Goal: Obtain resource: Download file/media

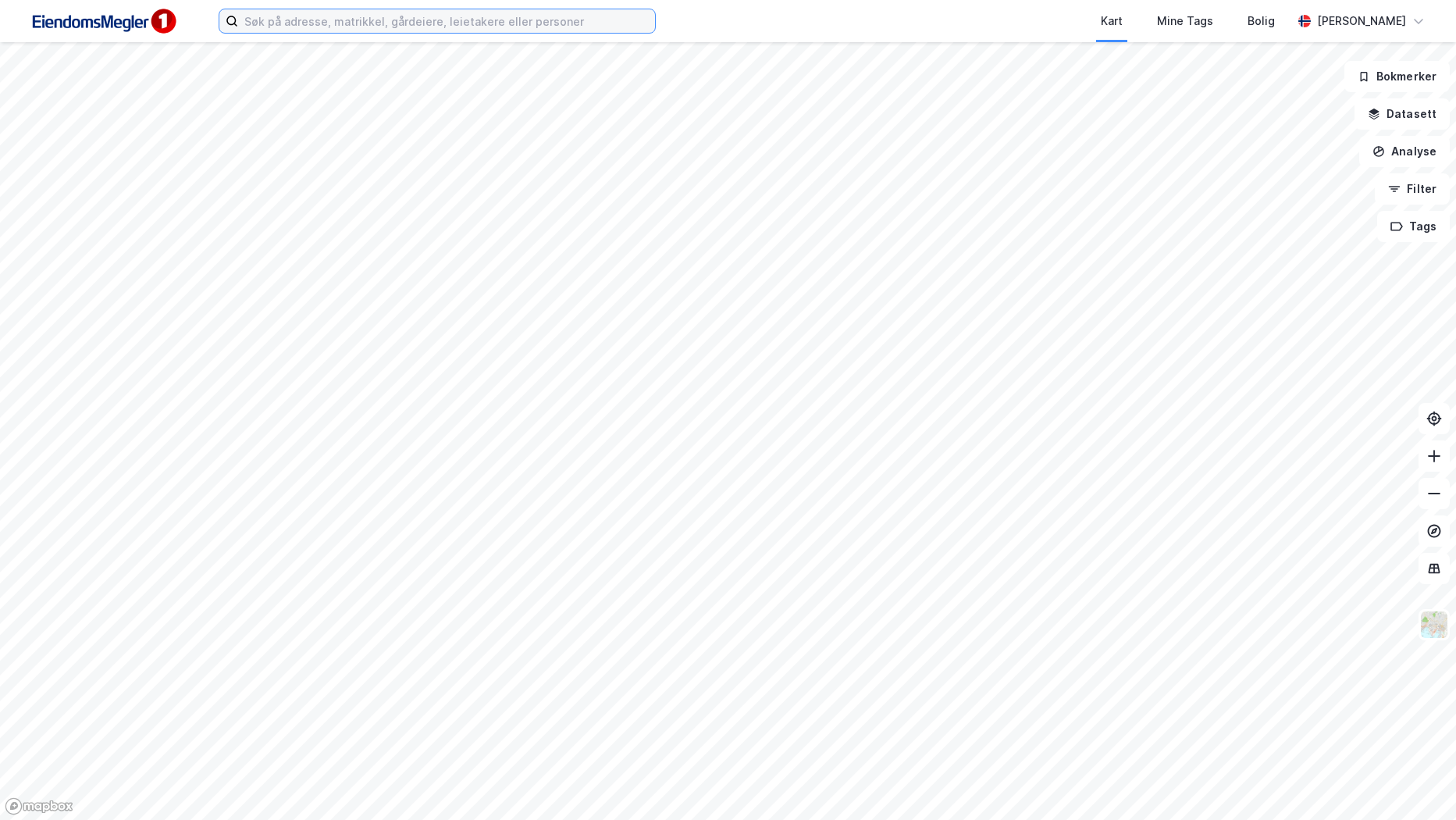
click at [451, 13] on input at bounding box center [447, 21] width 417 height 23
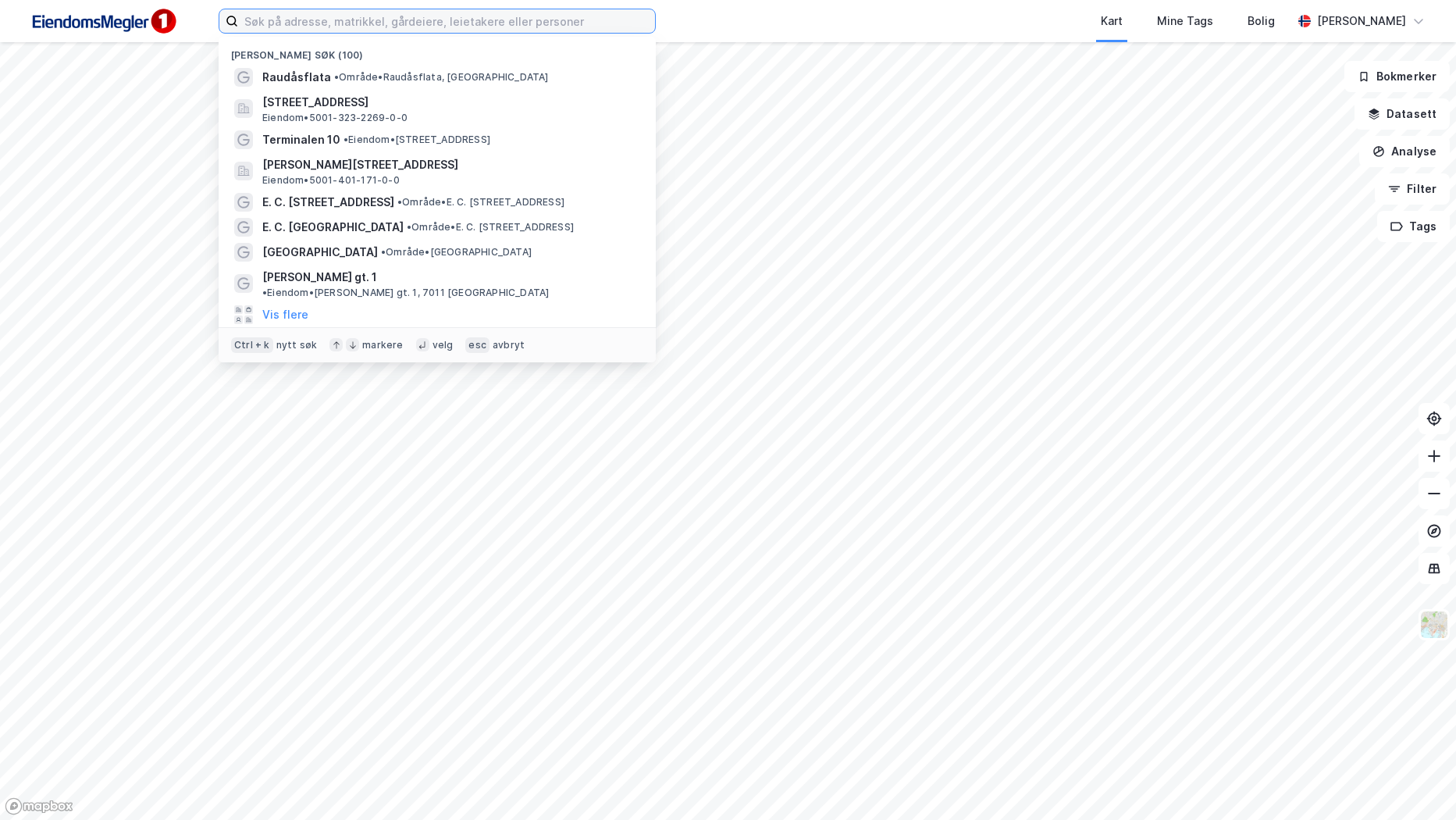
click at [449, 16] on input at bounding box center [447, 21] width 417 height 23
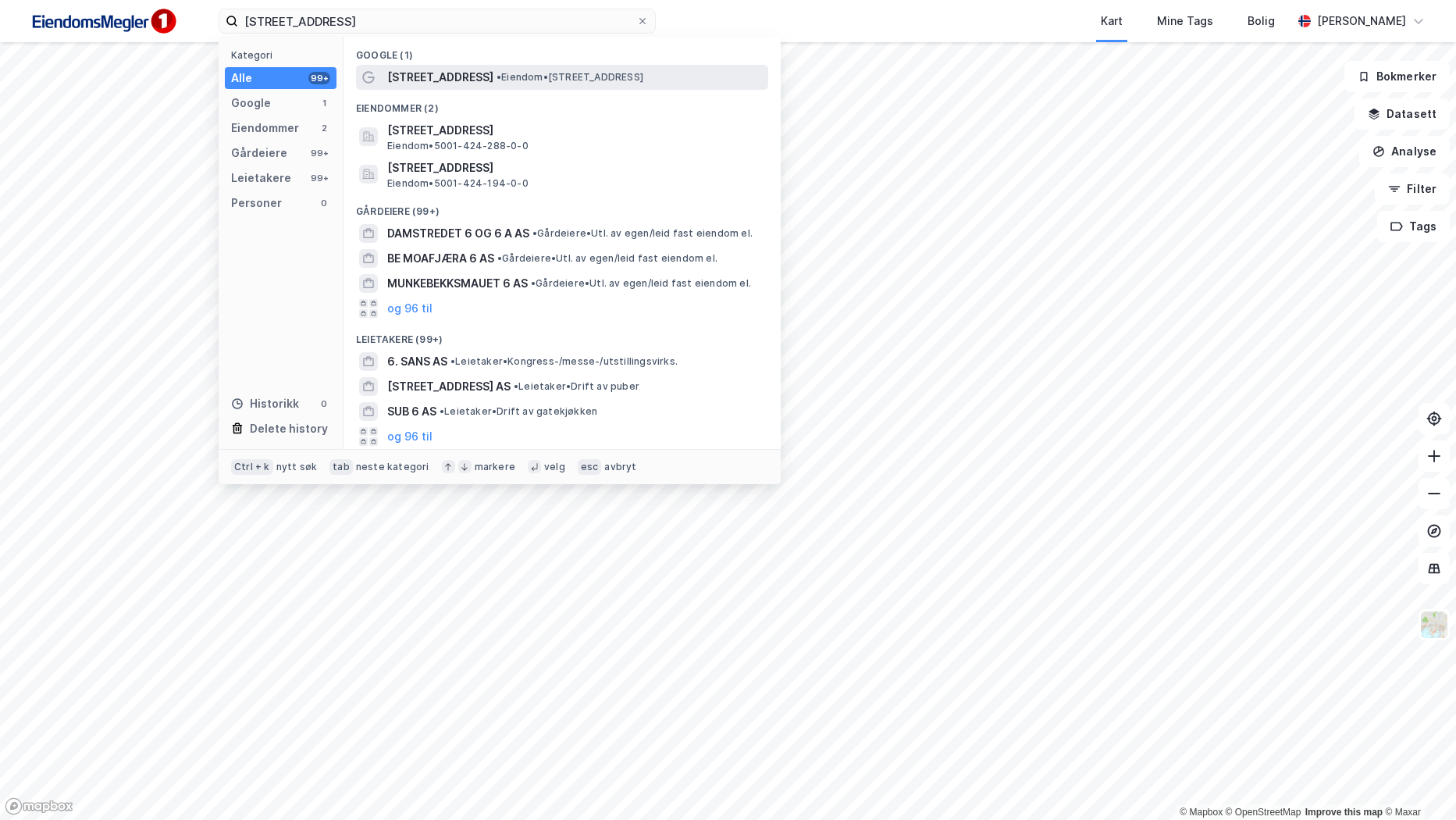
click at [494, 81] on div "[STREET_ADDRESS] • Eiendom • [STREET_ADDRESS]" at bounding box center [576, 77] width 378 height 19
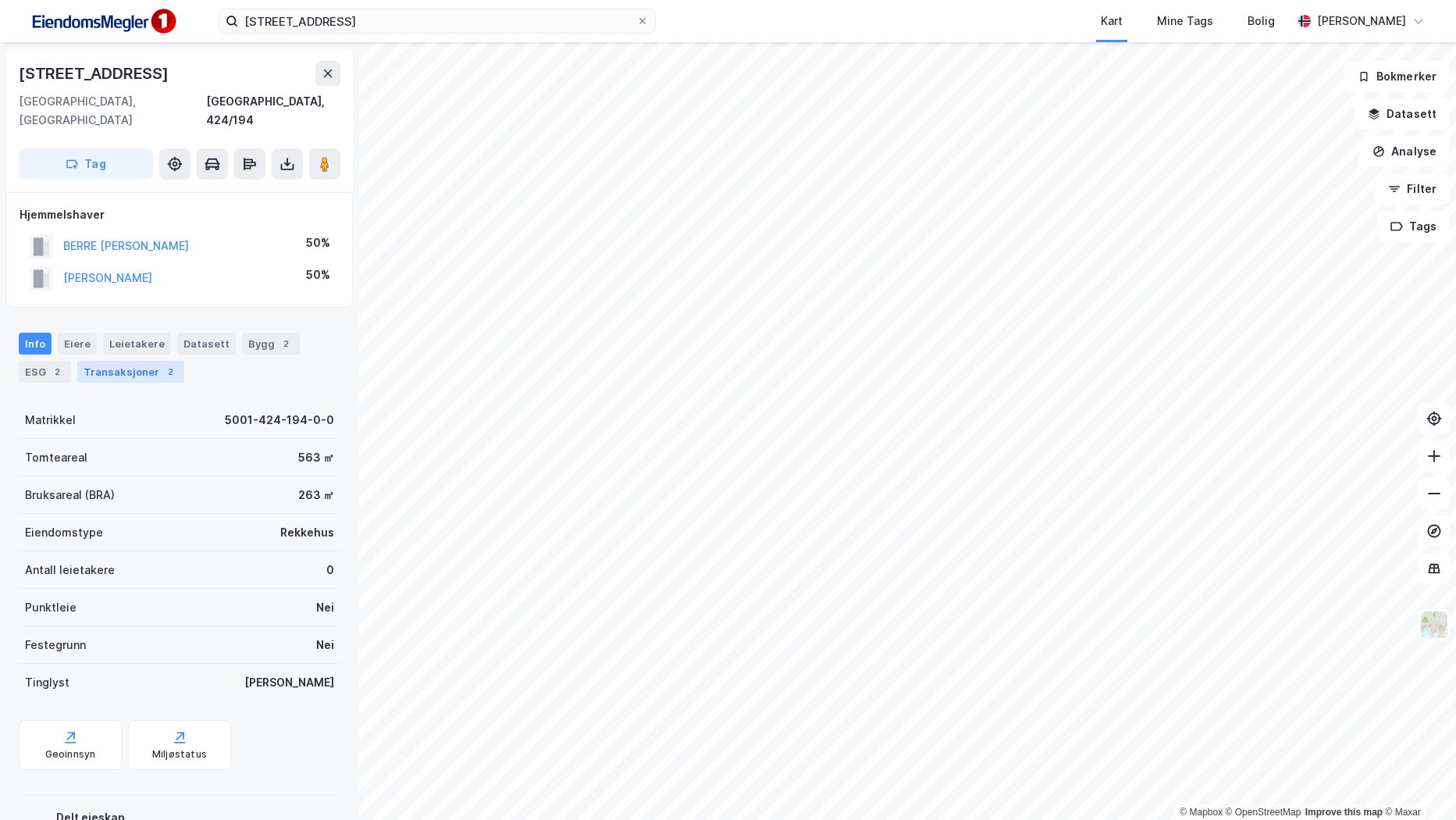
click at [102, 361] on div "Transaksjoner 2" at bounding box center [130, 372] width 107 height 22
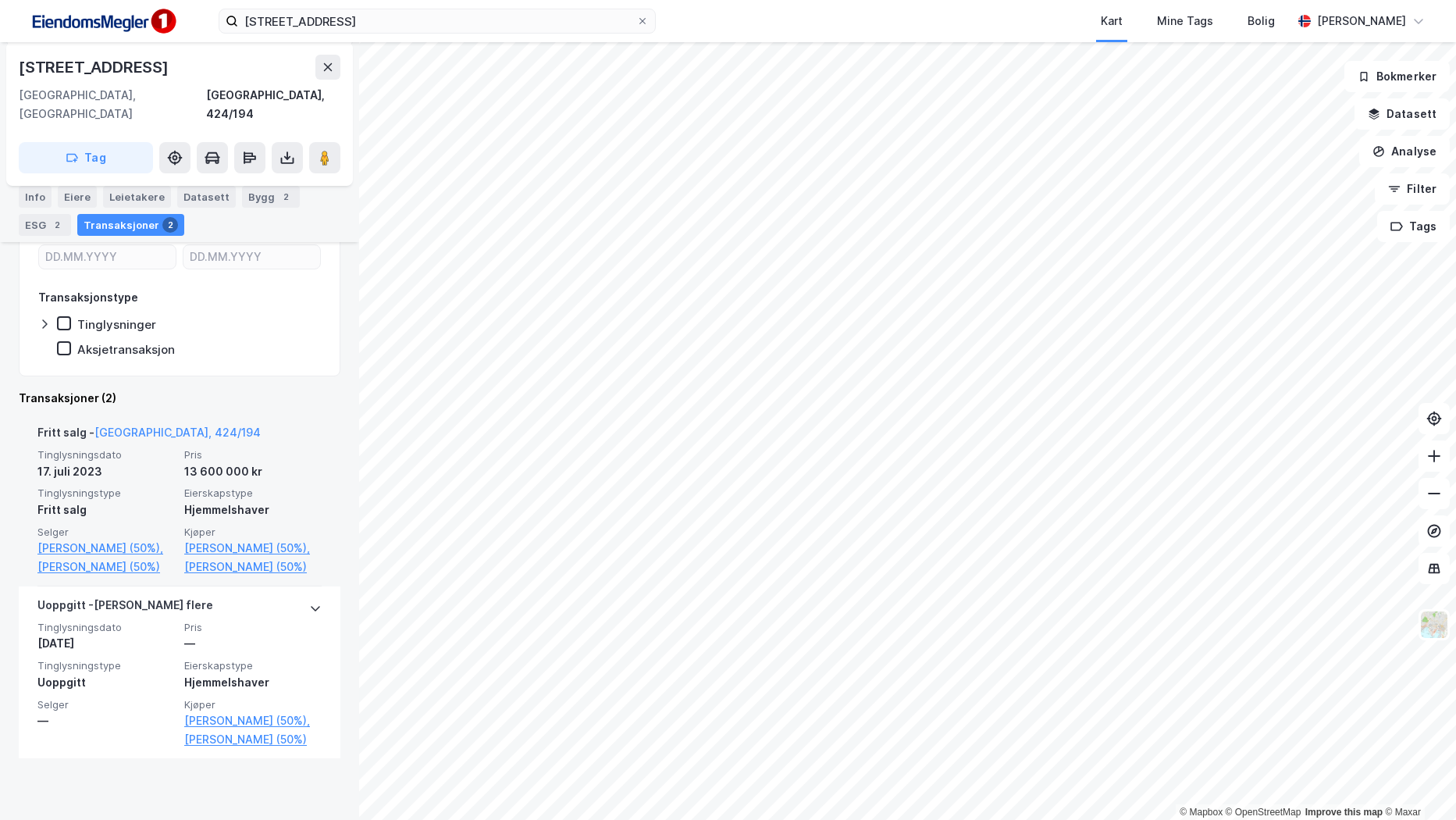
scroll to position [274, 0]
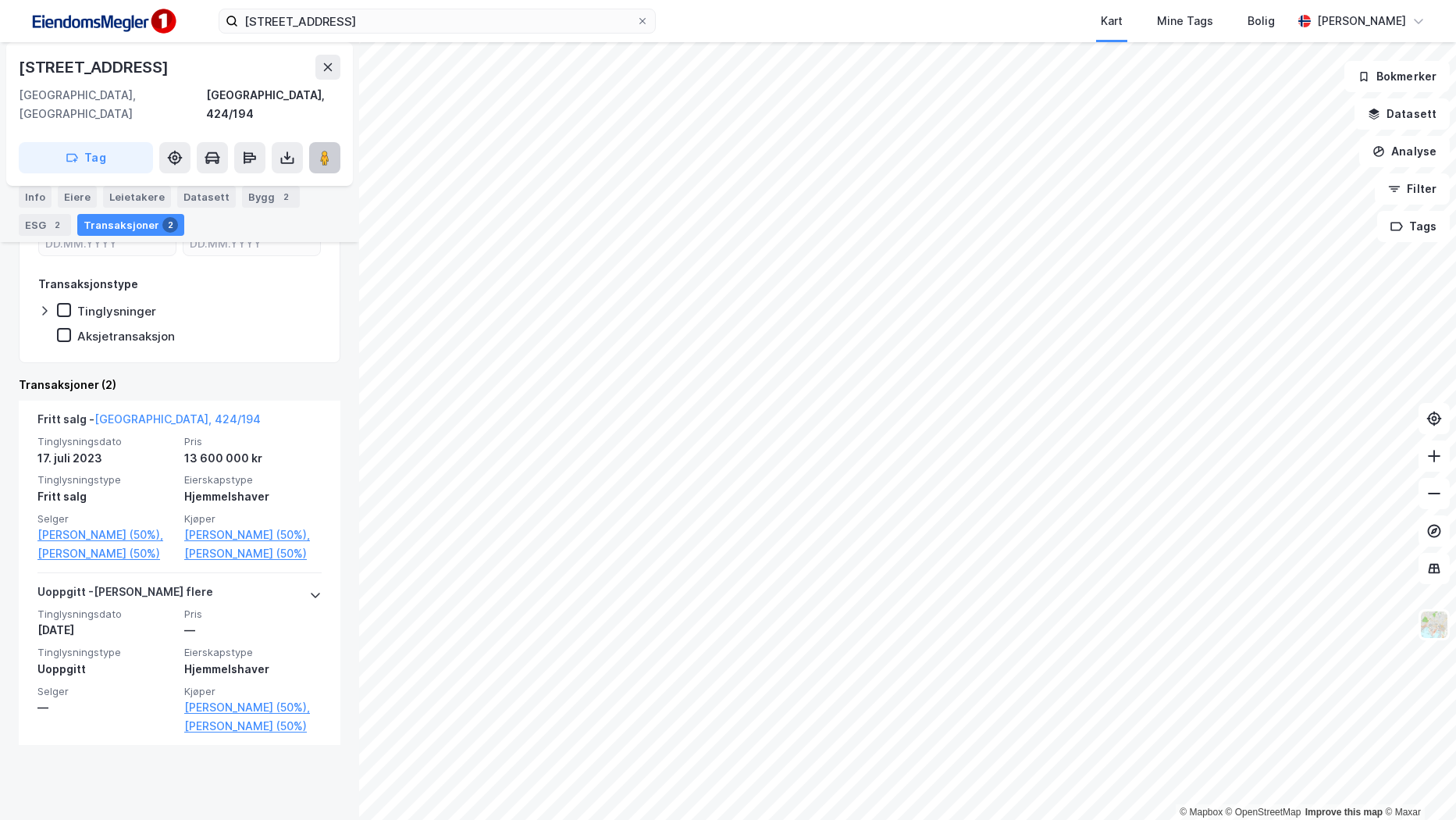
click at [323, 150] on image at bounding box center [325, 158] width 9 height 16
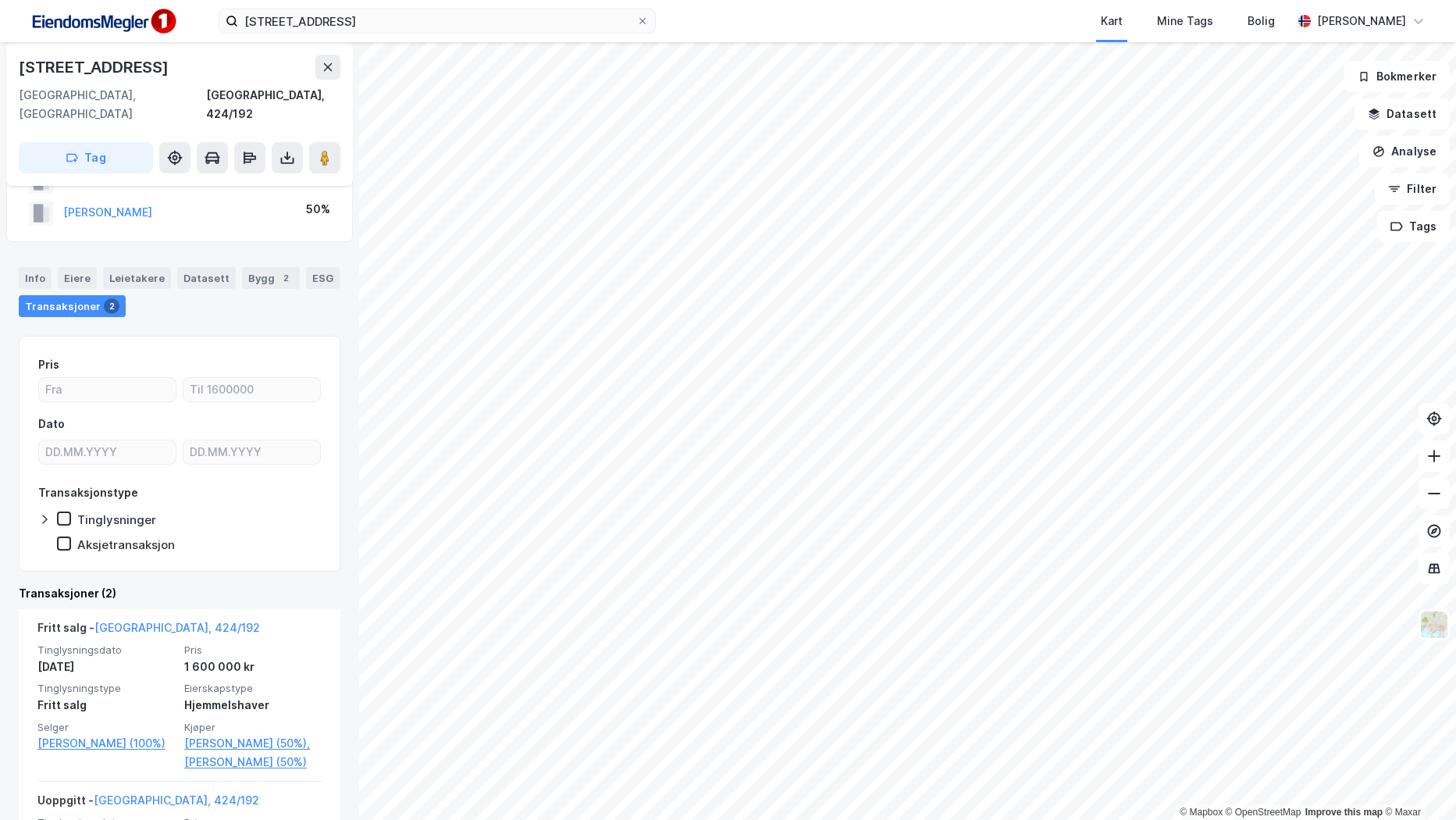
scroll to position [78, 0]
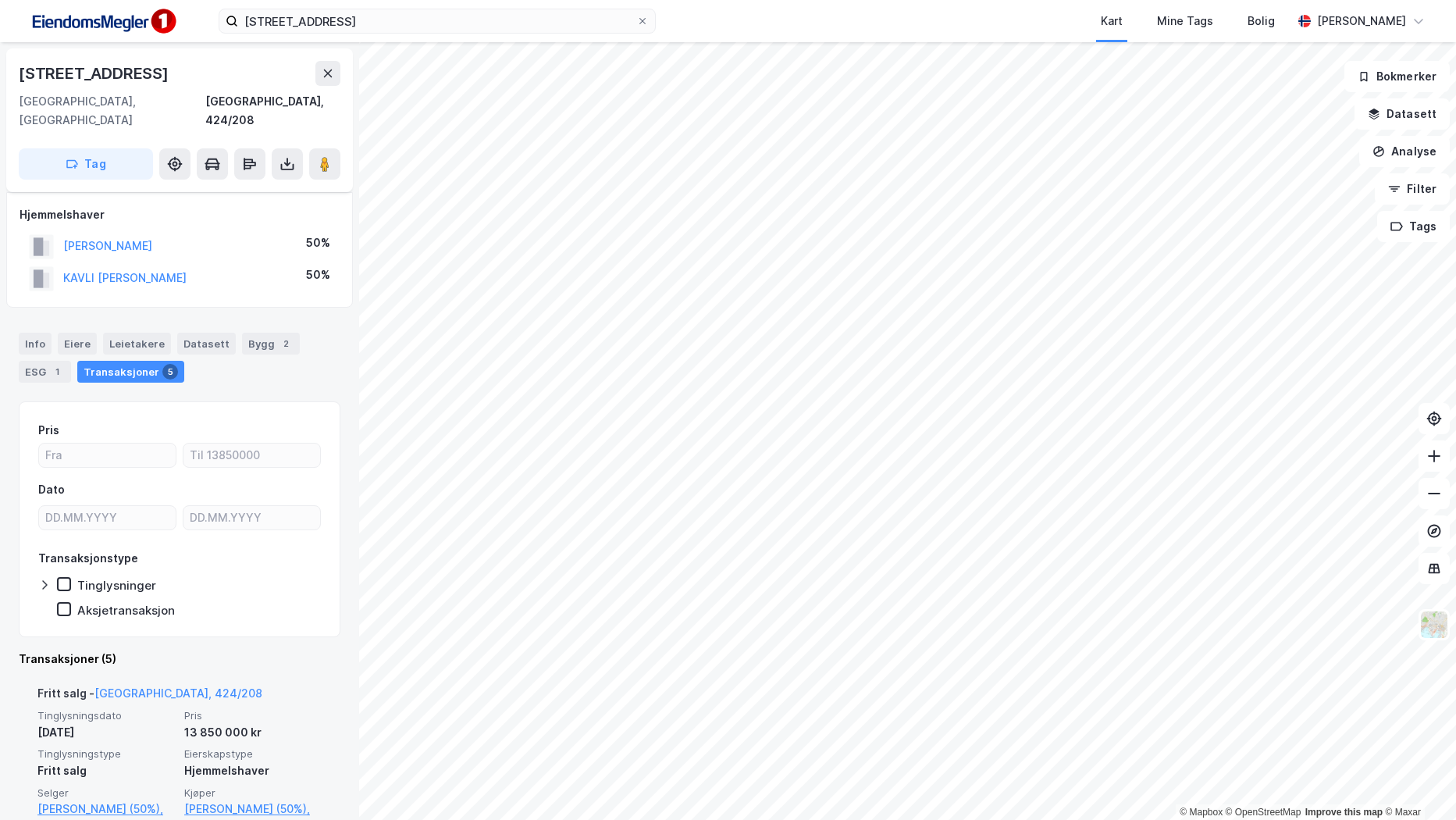
scroll to position [78, 0]
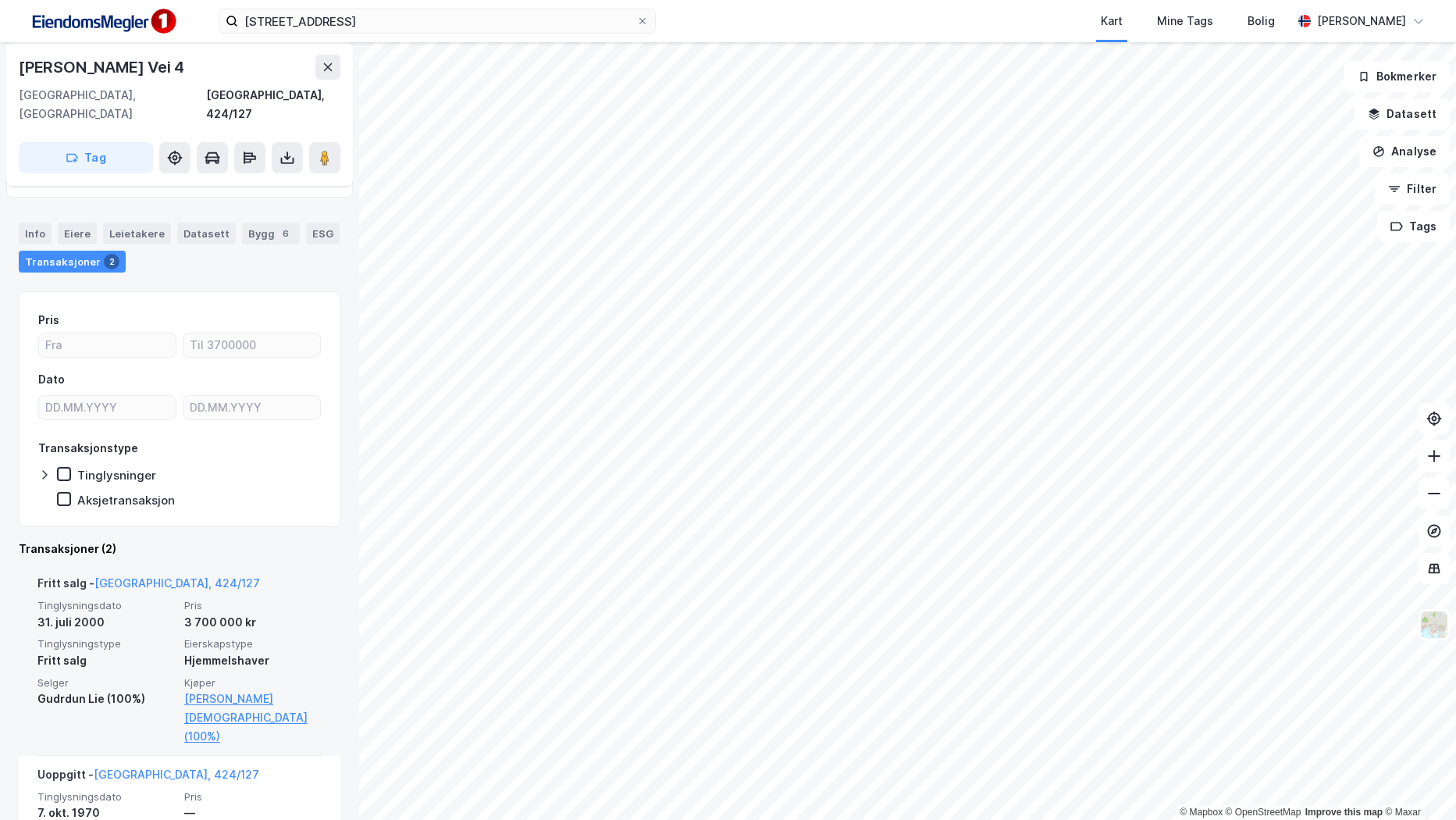
scroll to position [130, 0]
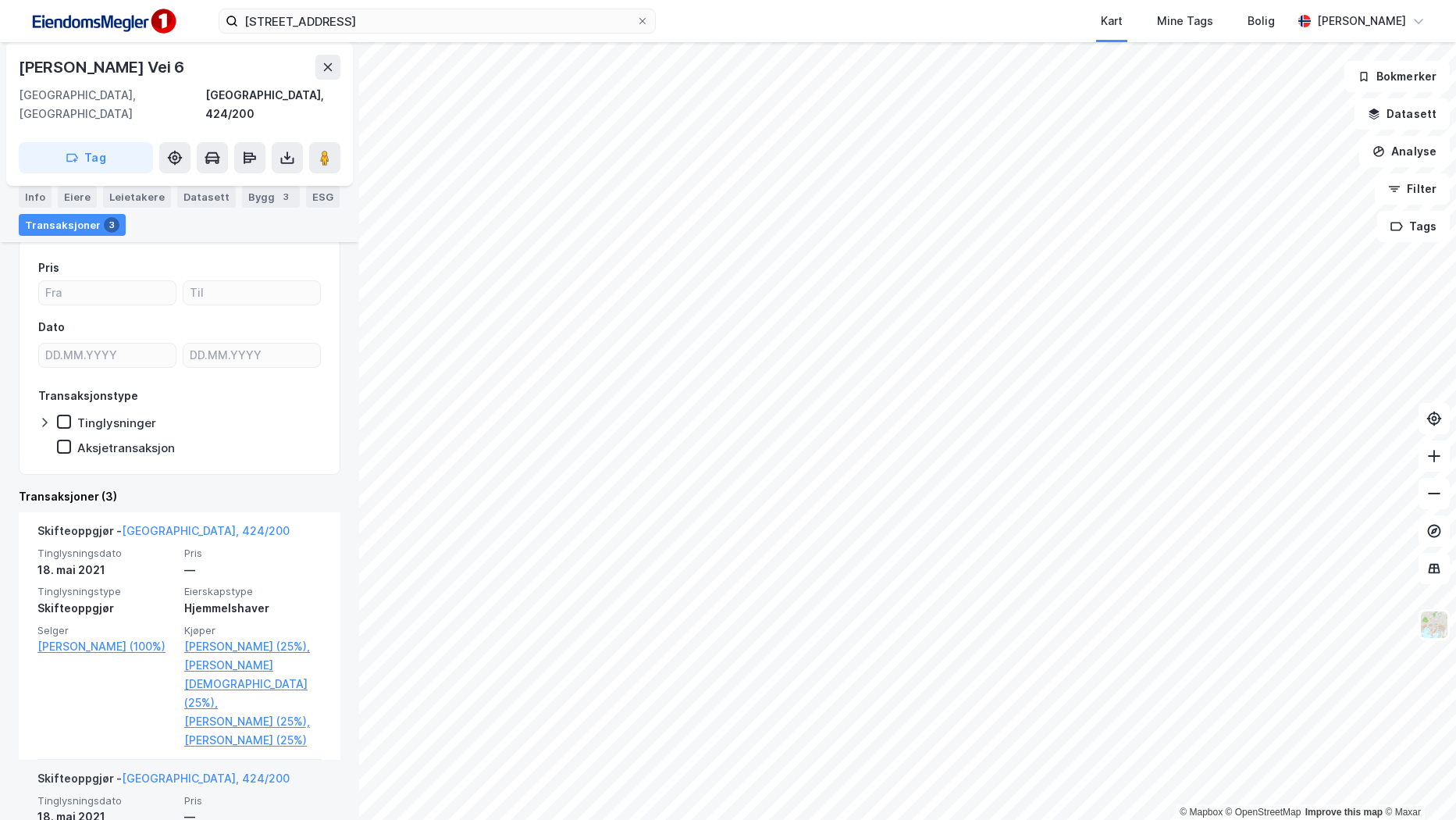
scroll to position [156, 0]
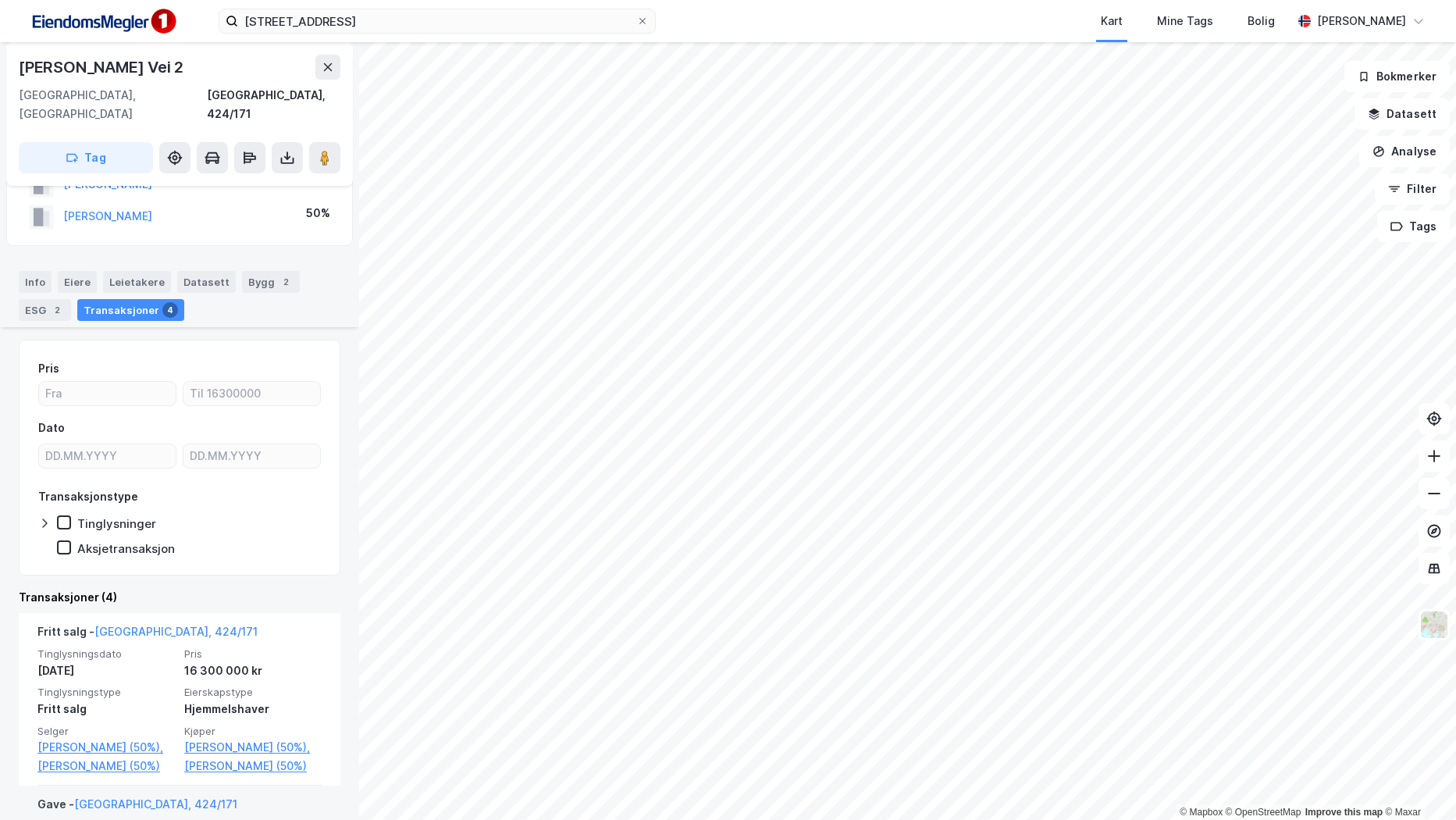
scroll to position [156, 0]
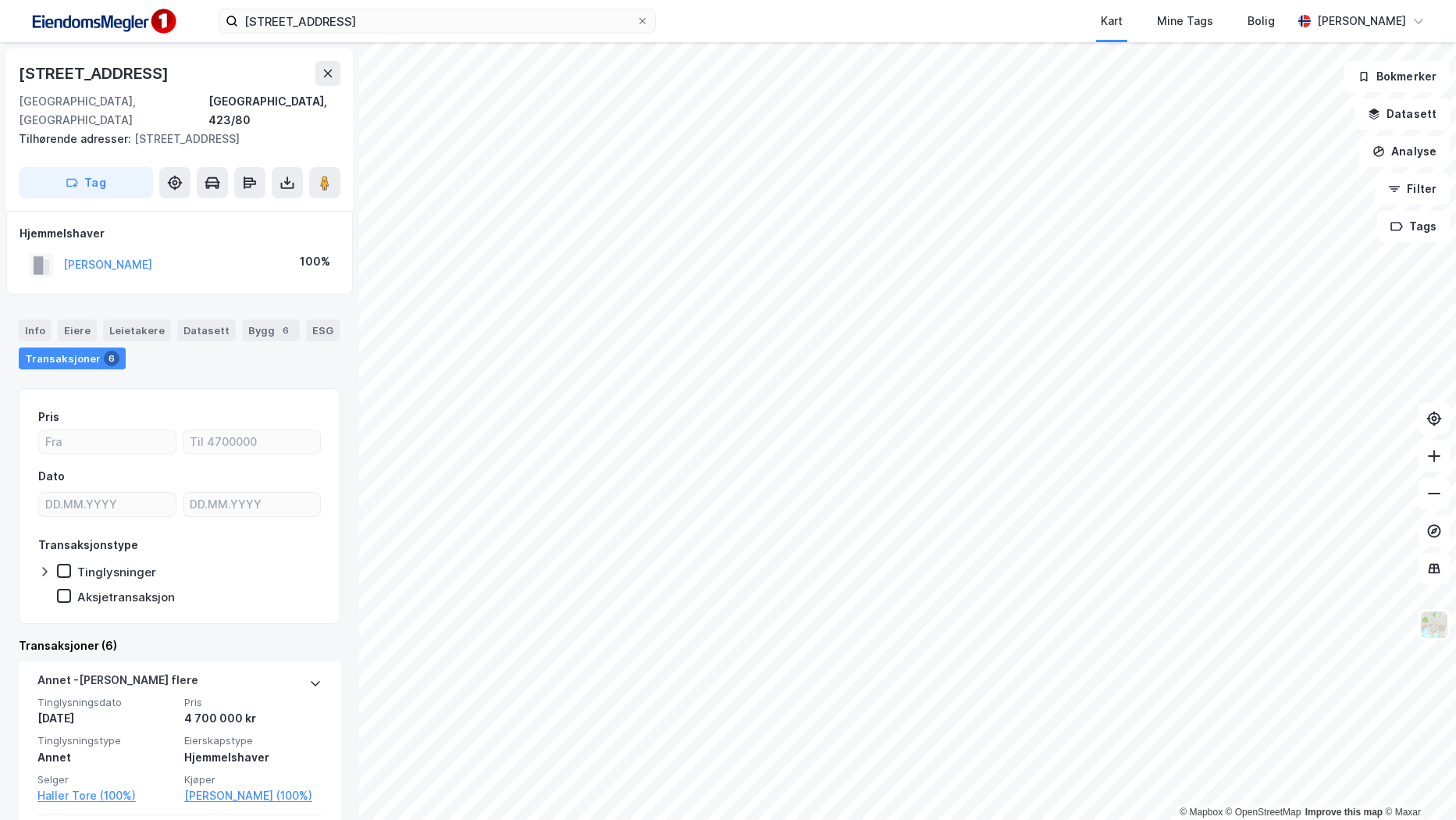
click at [678, 9] on div "norrkøpingveien 6 Kart Mine Tags Bolig [PERSON_NAME] © Mapbox © OpenStreetMap I…" at bounding box center [728, 410] width 1456 height 820
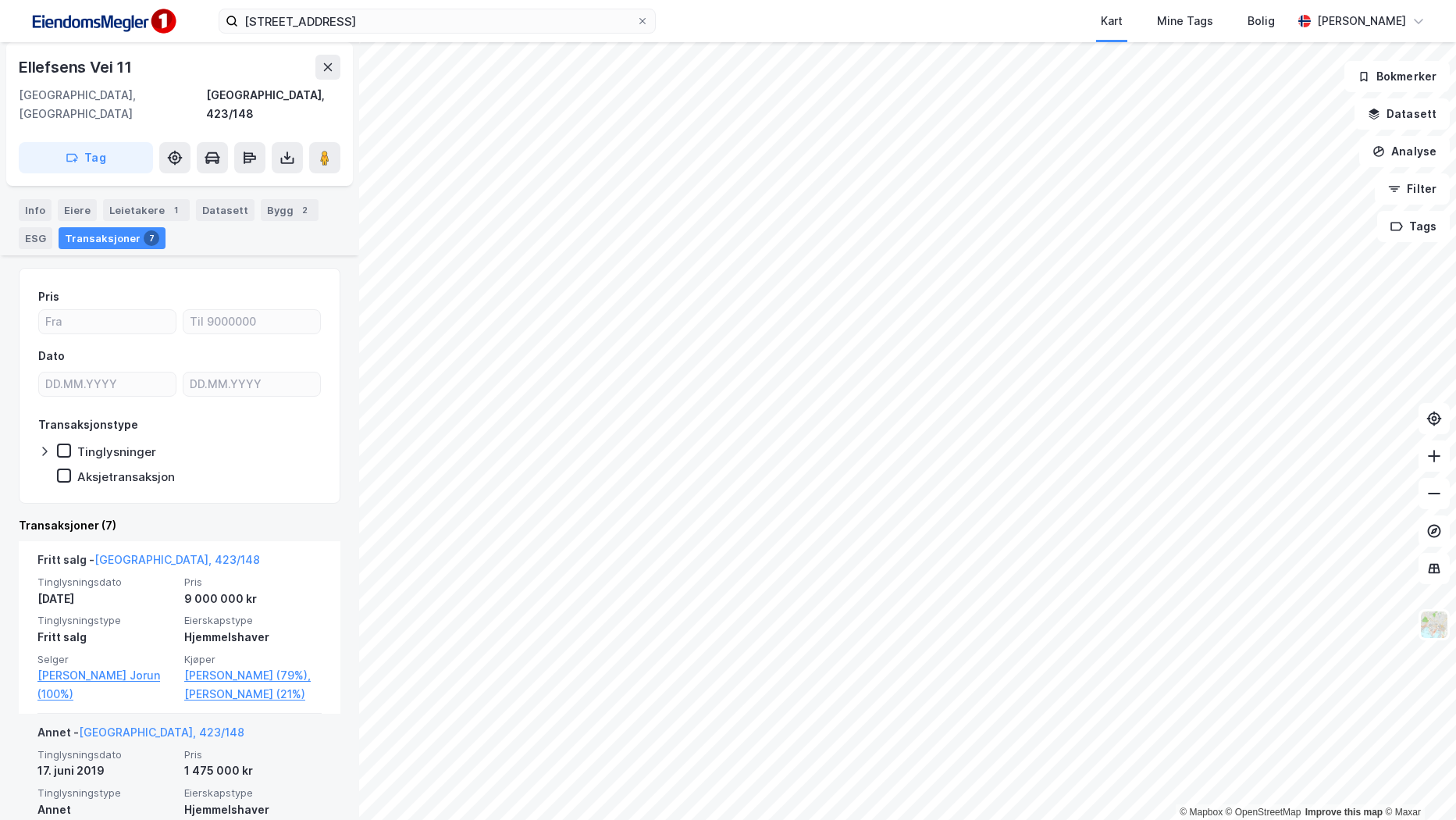
scroll to position [156, 0]
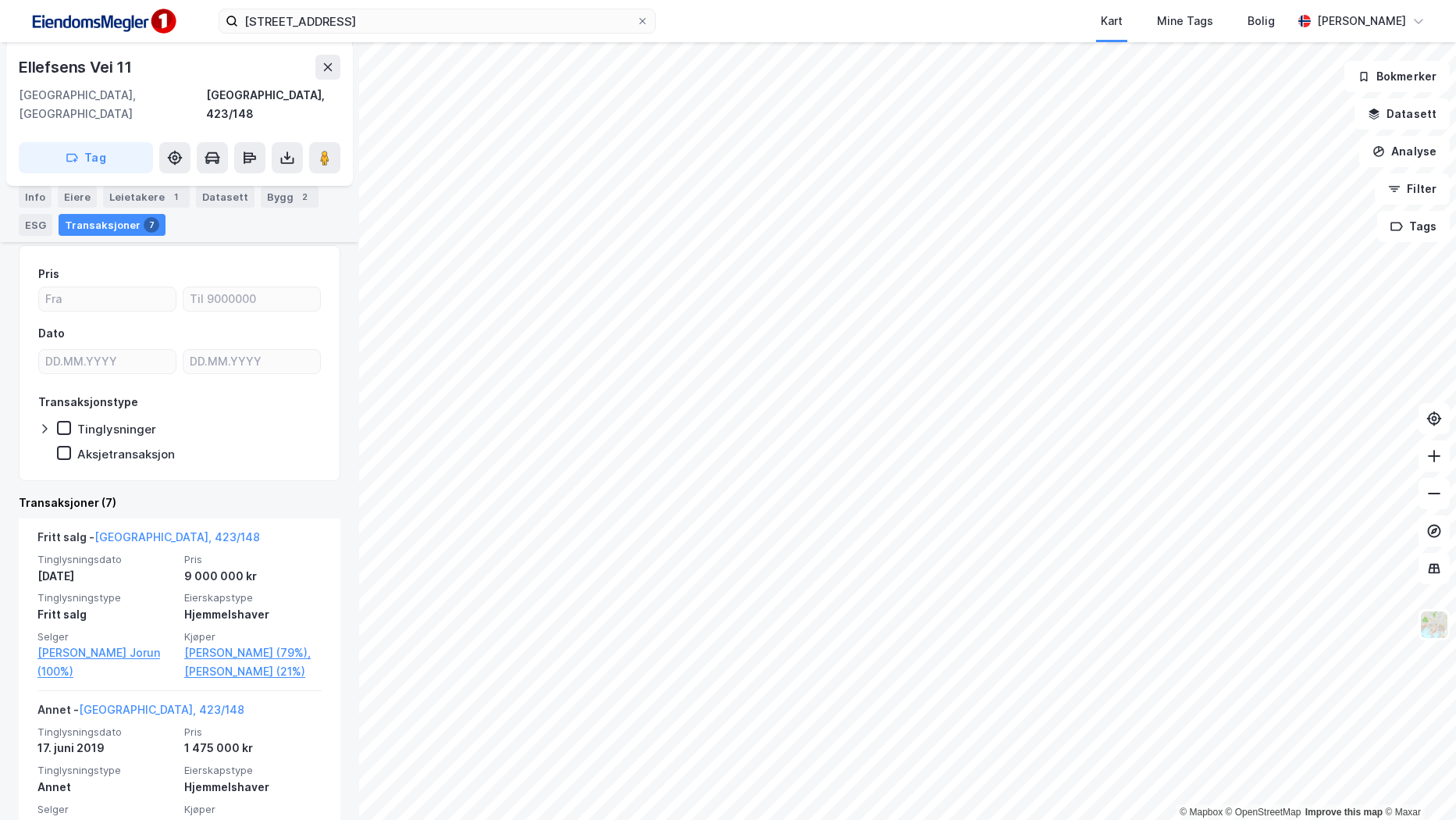
click at [269, 150] on div "Tag" at bounding box center [180, 158] width 322 height 31
click at [280, 150] on icon at bounding box center [287, 158] width 16 height 16
click at [251, 176] on div "Last ned grunnbok" at bounding box center [219, 189] width 166 height 25
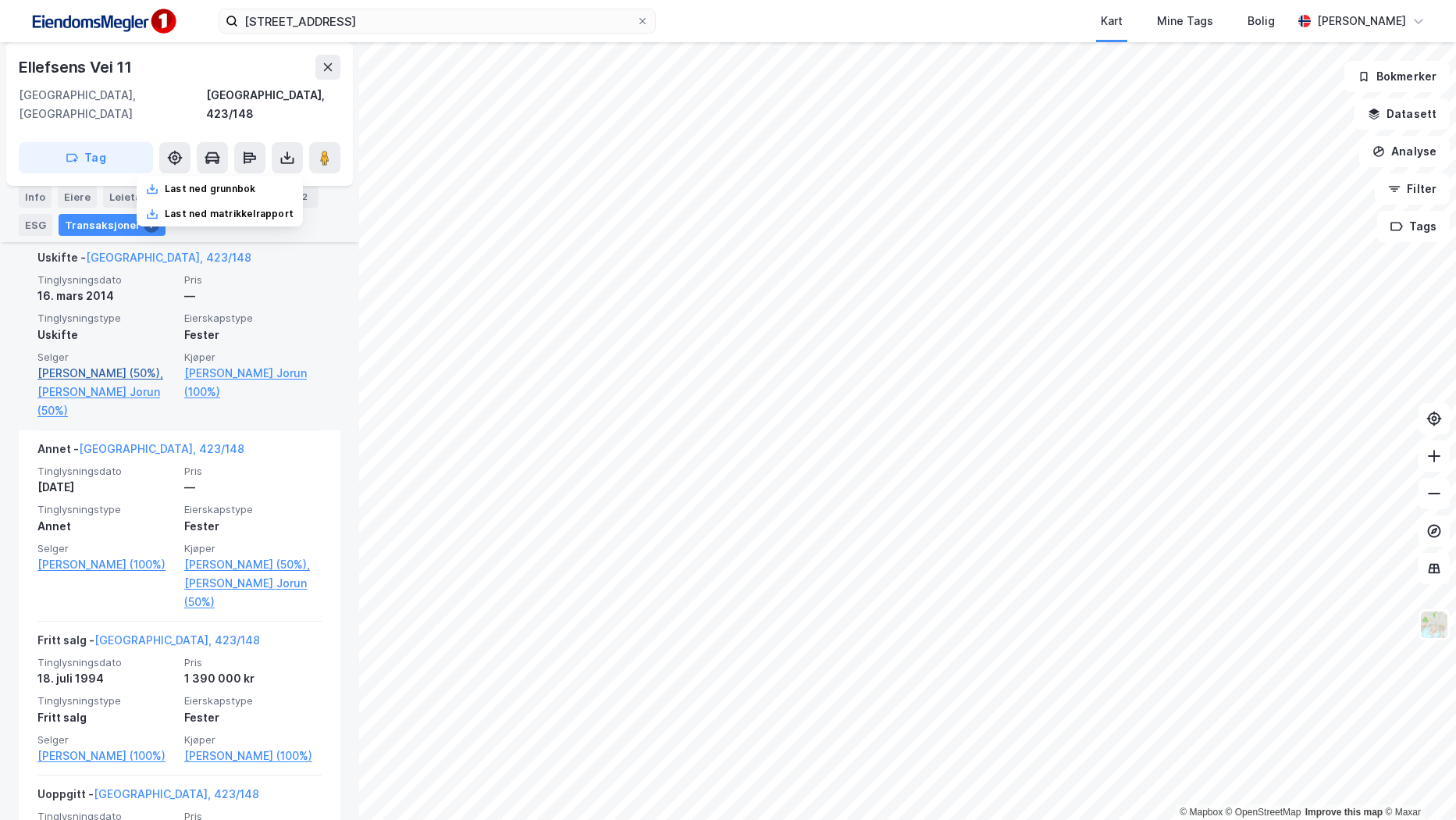
scroll to position [859, 0]
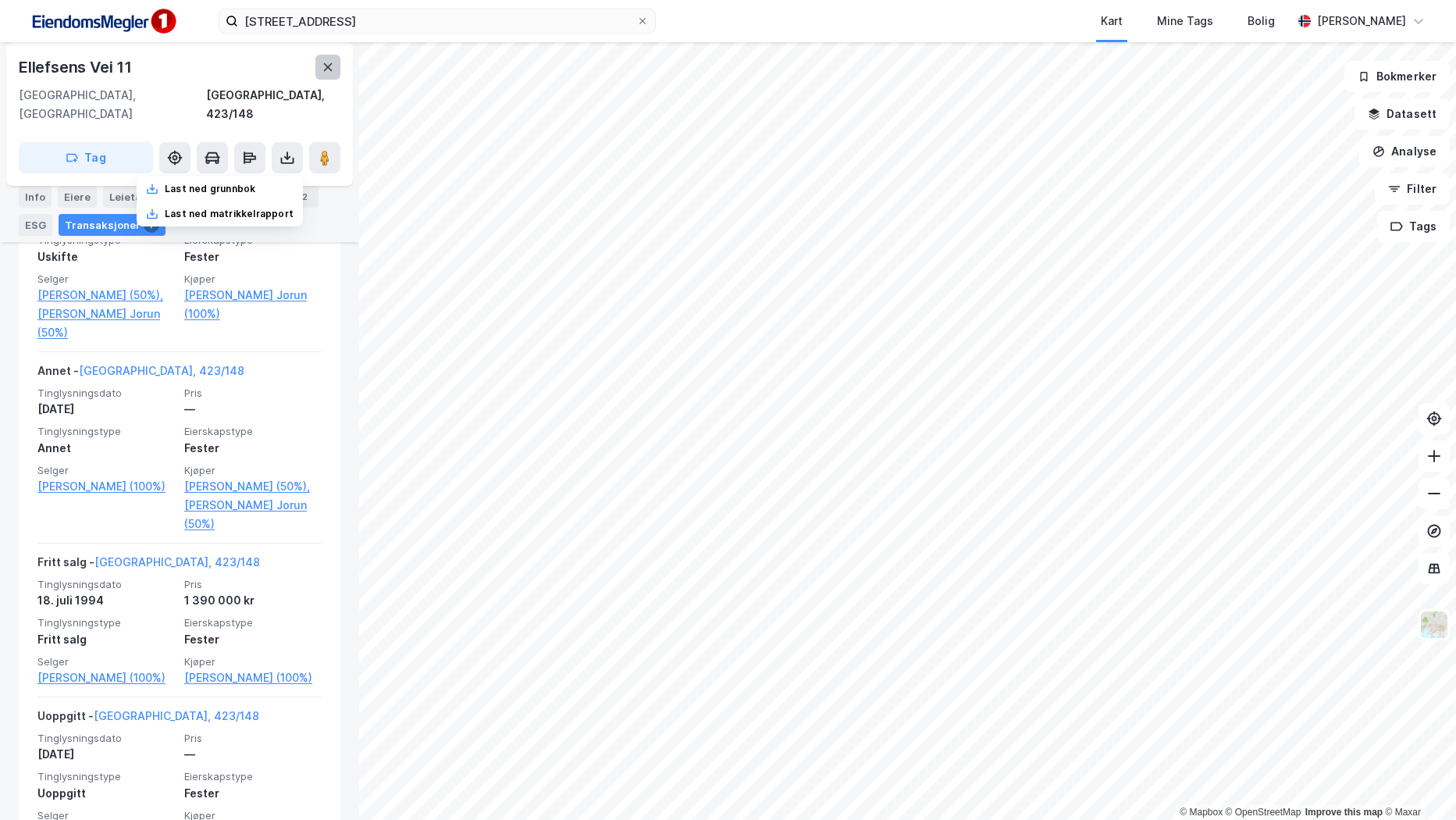
click at [327, 71] on icon at bounding box center [328, 67] width 12 height 12
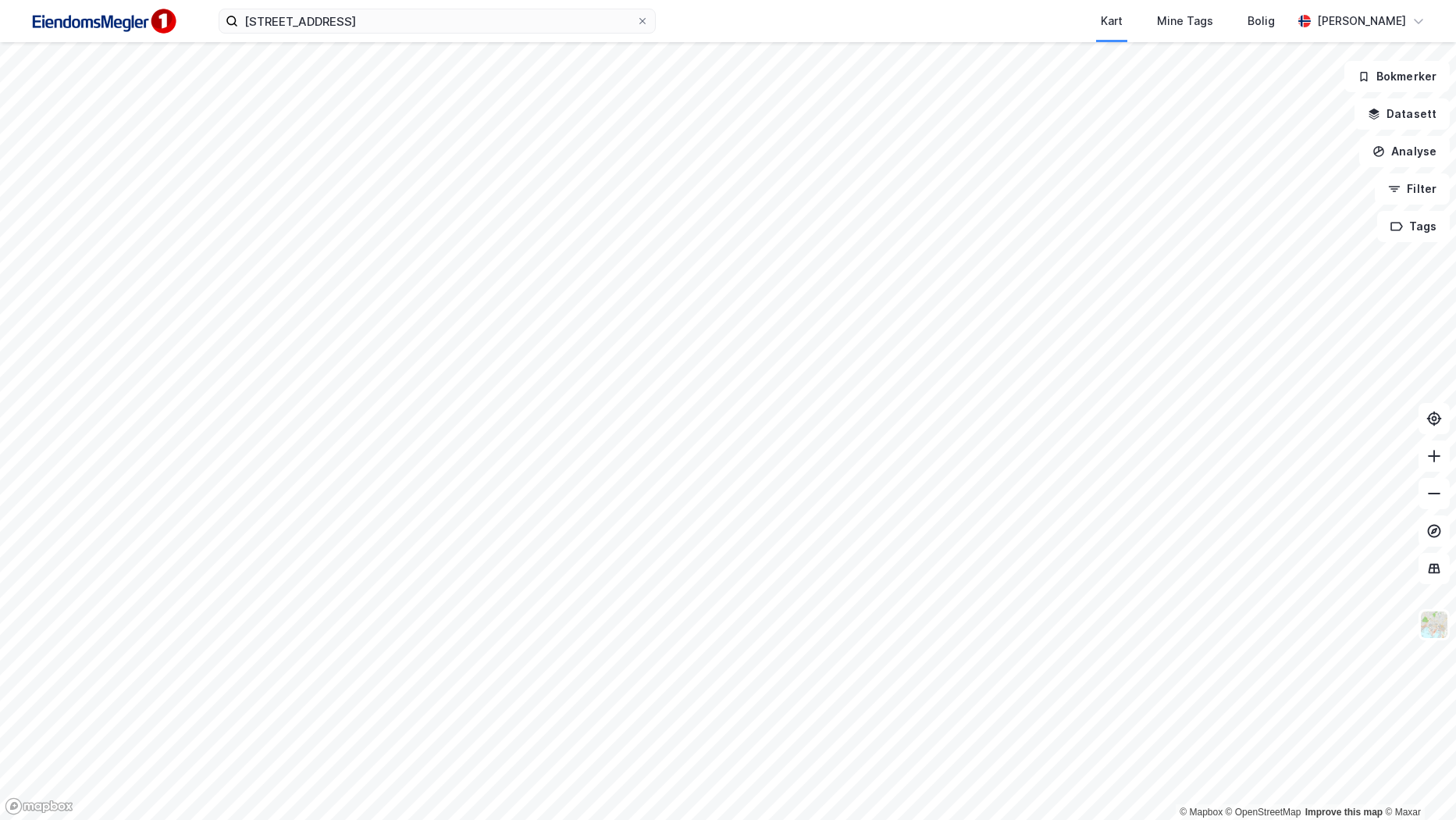
click at [366, 34] on div "norrkøpingveien 6 Kart Mine Tags Bolig [PERSON_NAME]" at bounding box center [728, 21] width 1456 height 42
click at [368, 29] on input "[STREET_ADDRESS]" at bounding box center [437, 21] width 398 height 23
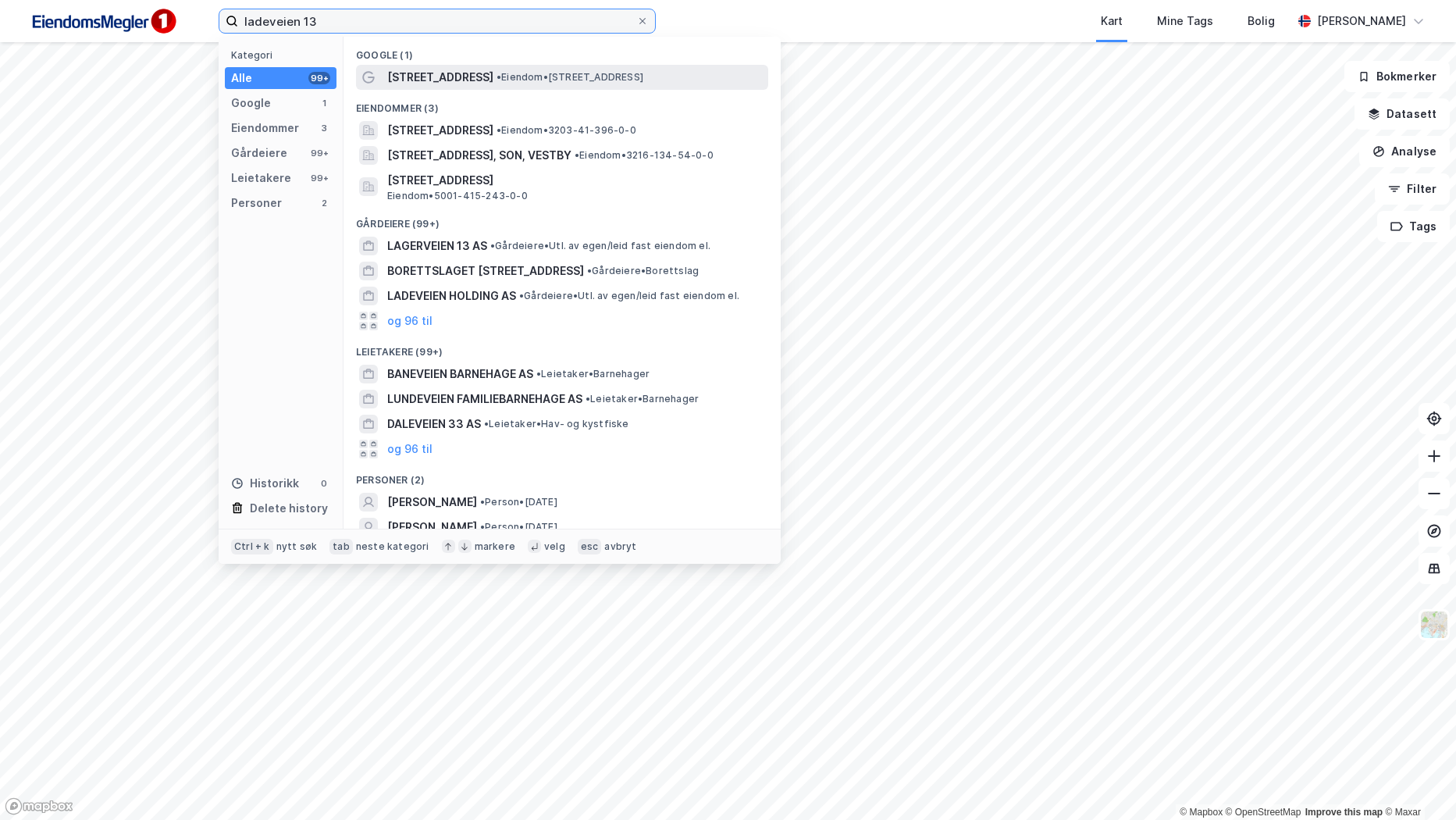
type input "ladeveien 13"
click at [497, 80] on span "• Eiendom • [STREET_ADDRESS]" at bounding box center [570, 77] width 147 height 12
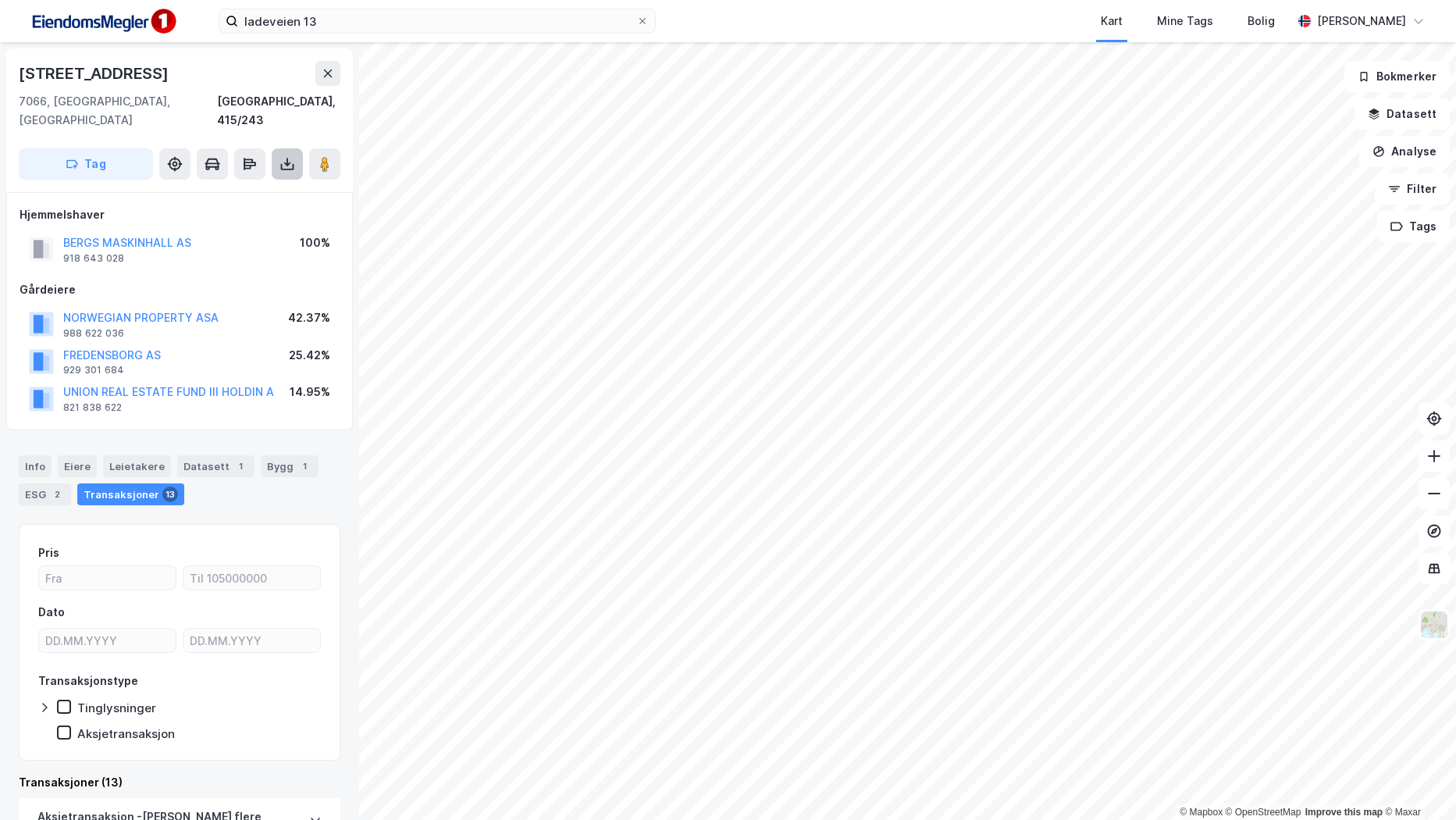
click at [283, 159] on button at bounding box center [287, 164] width 31 height 31
click at [275, 214] on div "Last ned matrikkelrapport" at bounding box center [229, 220] width 129 height 12
